Goal: Entertainment & Leisure: Consume media (video, audio)

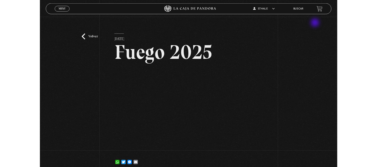
scroll to position [56, 0]
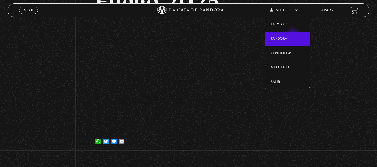
click at [293, 39] on link "Pandora" at bounding box center [287, 39] width 45 height 15
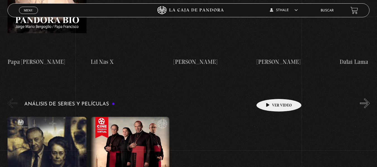
scroll to position [865, 0]
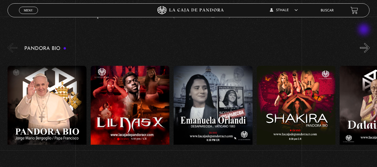
click at [364, 43] on button "»" at bounding box center [365, 48] width 10 height 10
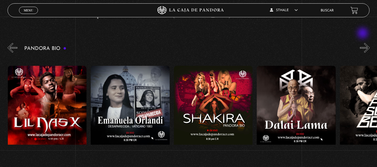
click at [363, 42] on div "Pandora Bio [PERSON_NAME]" at bounding box center [192, 114] width 369 height 145
click at [367, 43] on button "»" at bounding box center [365, 48] width 10 height 10
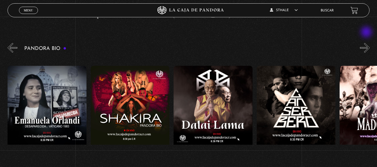
click at [367, 43] on button "»" at bounding box center [365, 48] width 10 height 10
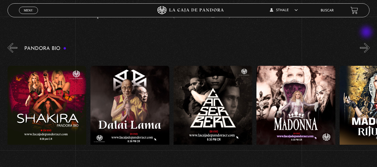
click at [367, 43] on button "»" at bounding box center [365, 48] width 10 height 10
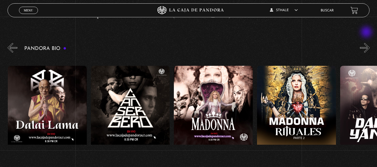
click at [367, 43] on button "»" at bounding box center [365, 48] width 10 height 10
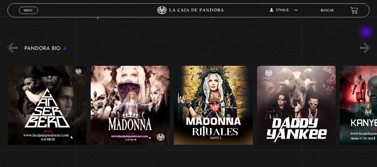
scroll to position [0, 415]
click at [367, 43] on button "»" at bounding box center [365, 48] width 10 height 10
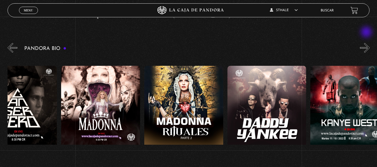
click at [367, 43] on button "»" at bounding box center [365, 48] width 10 height 10
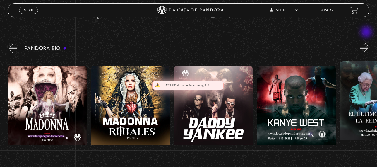
click at [367, 43] on button "»" at bounding box center [365, 48] width 10 height 10
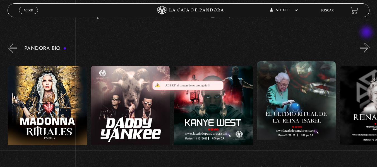
click at [367, 43] on button "»" at bounding box center [365, 48] width 10 height 10
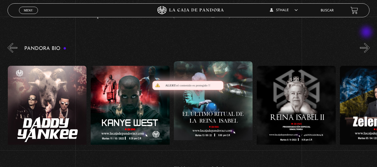
click at [367, 43] on button "»" at bounding box center [365, 48] width 10 height 10
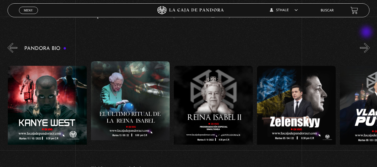
click at [367, 43] on button "»" at bounding box center [365, 48] width 10 height 10
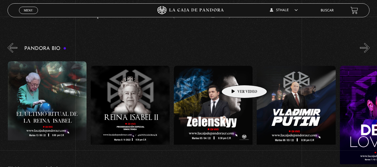
scroll to position [0, 830]
click at [235, 77] on figure at bounding box center [213, 116] width 79 height 100
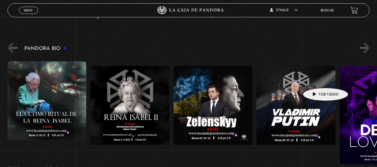
click at [302, 73] on figure at bounding box center [295, 116] width 79 height 100
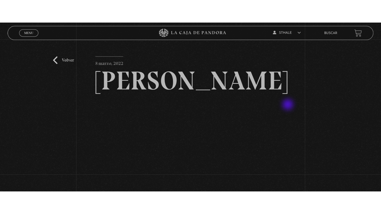
scroll to position [56, 0]
